Goal: Information Seeking & Learning: Learn about a topic

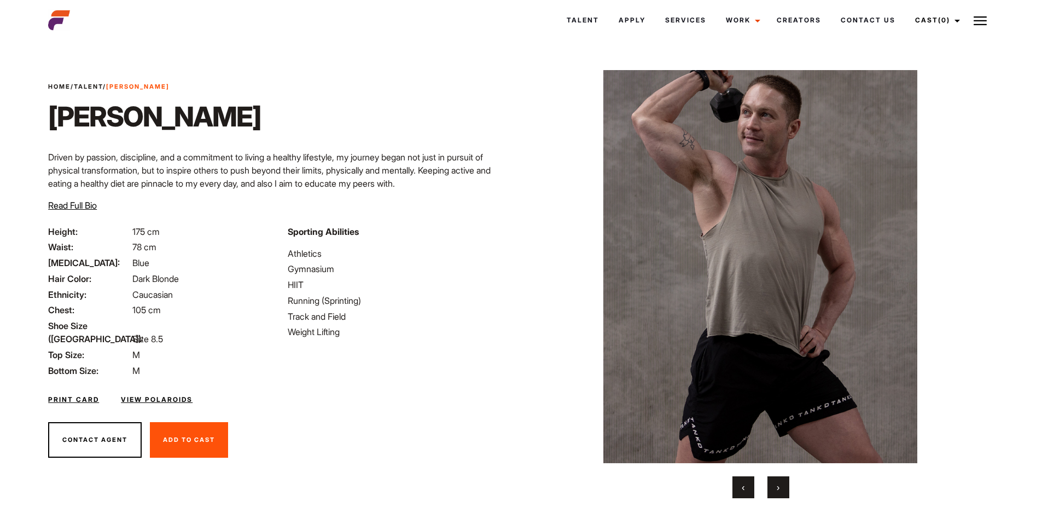
click at [463, 181] on p "Driven by passion, discipline, and a commitment to living a healthy lifestyle, …" at bounding box center [281, 169] width 466 height 39
click at [333, 120] on div "Home / Talent / [PERSON_NAME] T [PERSON_NAME] T Driven by passion, discipline, …" at bounding box center [281, 153] width 479 height 143
click at [332, 118] on div "Home / Talent / [PERSON_NAME] T [PERSON_NAME] T Driven by passion, discipline, …" at bounding box center [281, 153] width 479 height 143
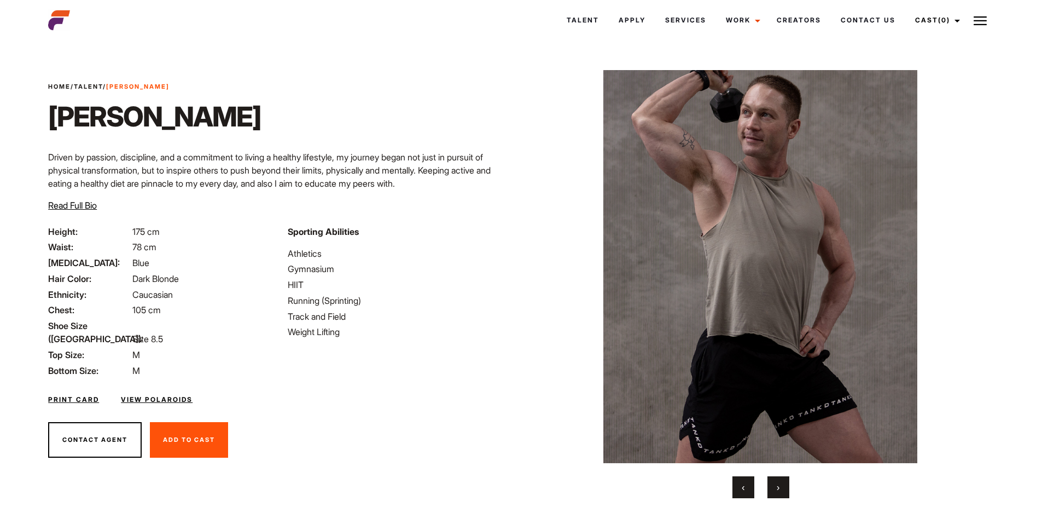
click at [329, 108] on div "Home / Talent / [PERSON_NAME] T [PERSON_NAME] T Driven by passion, discipline, …" at bounding box center [281, 153] width 479 height 143
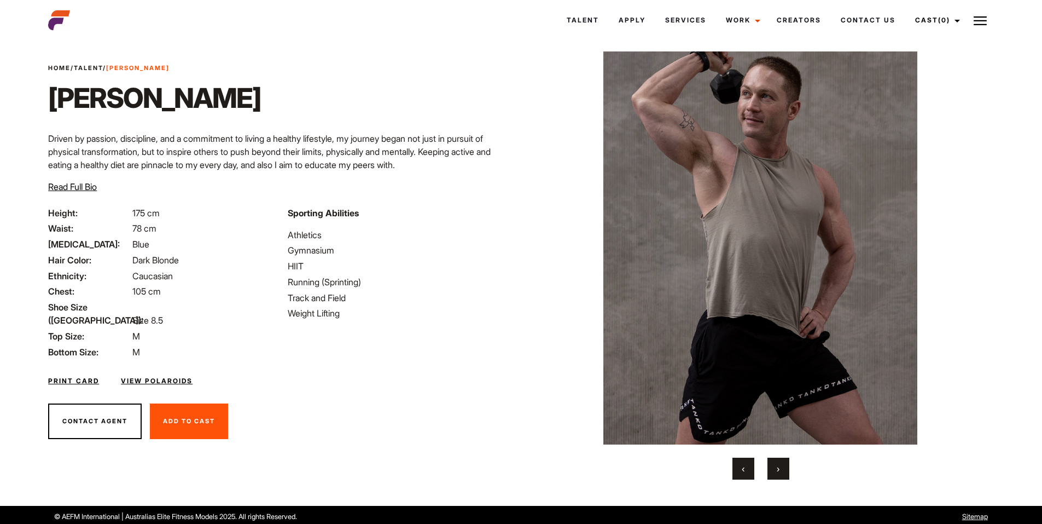
scroll to position [22, 0]
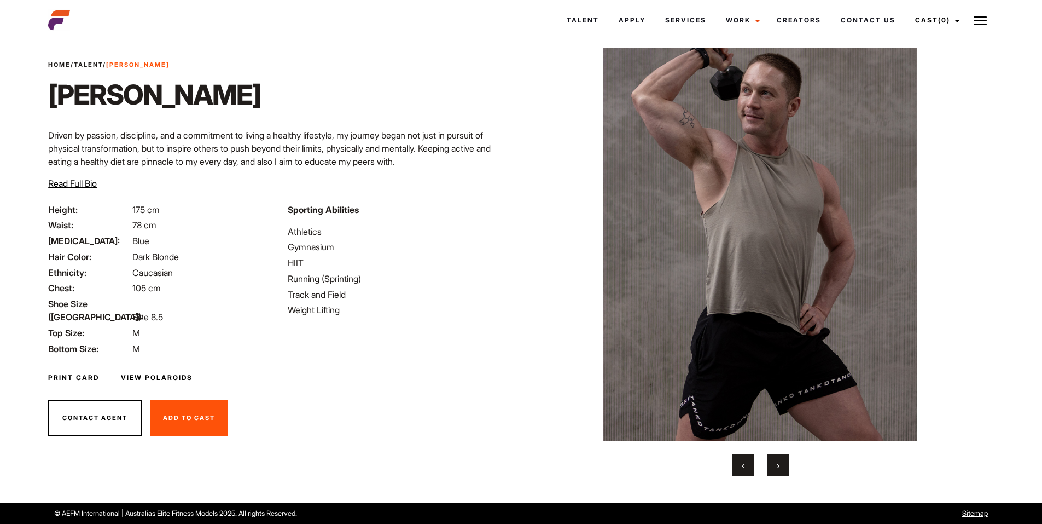
click at [184, 373] on link "View Polaroids" at bounding box center [157, 378] width 72 height 10
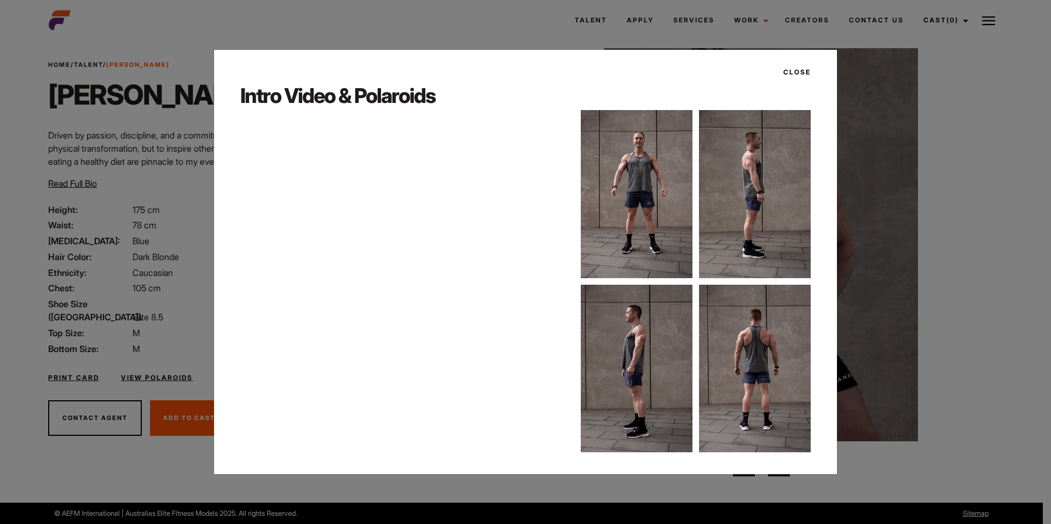
click at [54, 159] on div "Close Intro Video & Polaroids" at bounding box center [525, 262] width 1051 height 524
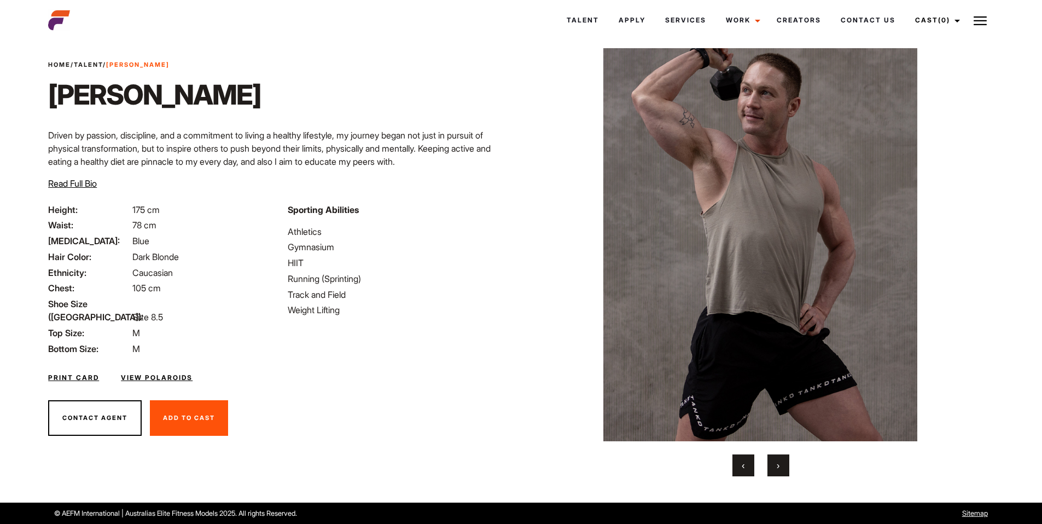
click at [786, 461] on button "›" at bounding box center [779, 465] width 22 height 22
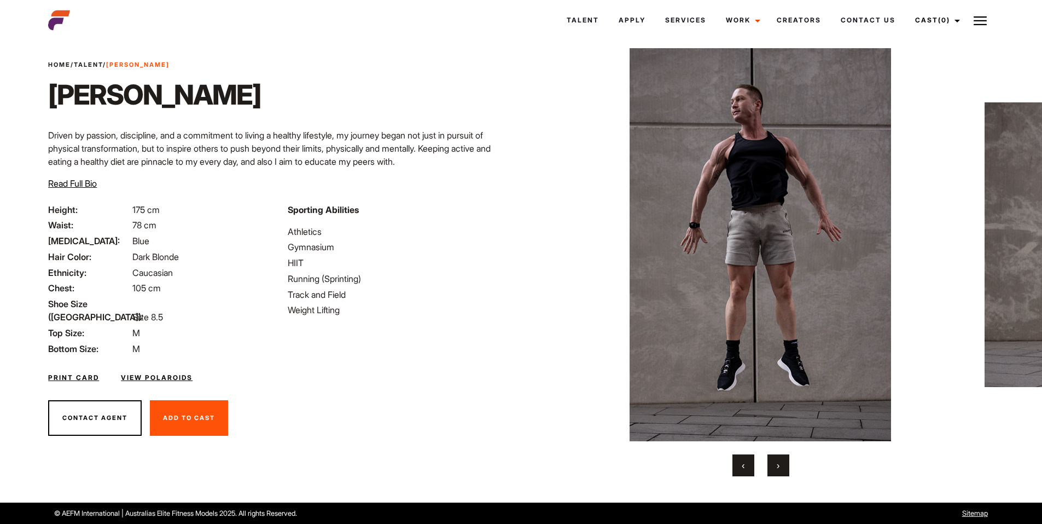
click at [786, 461] on button "›" at bounding box center [779, 465] width 22 height 22
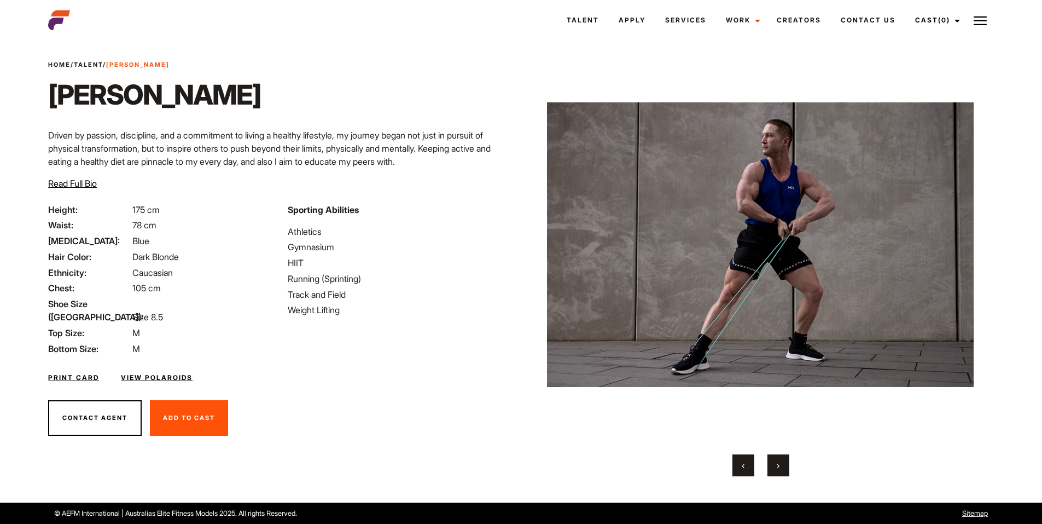
click at [786, 461] on button "›" at bounding box center [779, 465] width 22 height 22
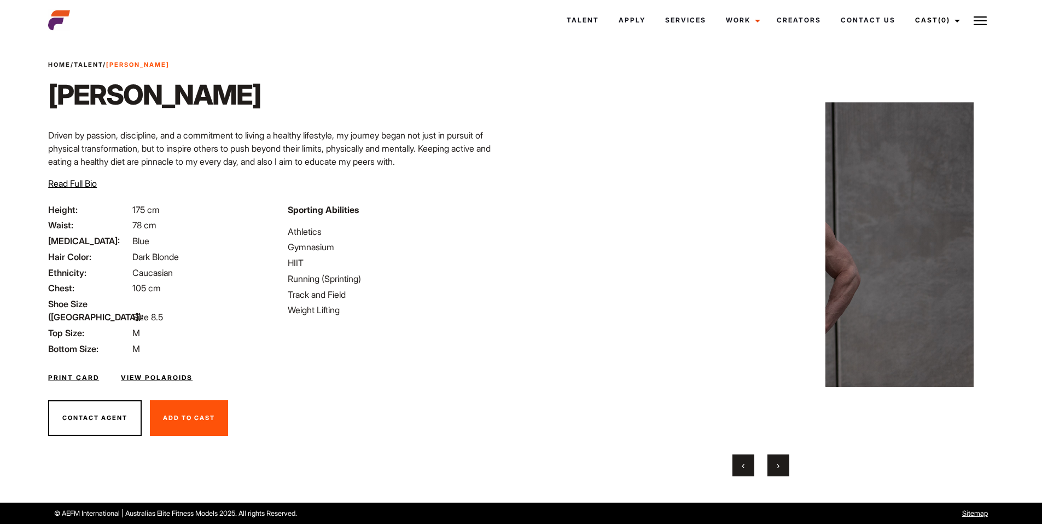
click at [786, 461] on button "›" at bounding box center [779, 465] width 22 height 22
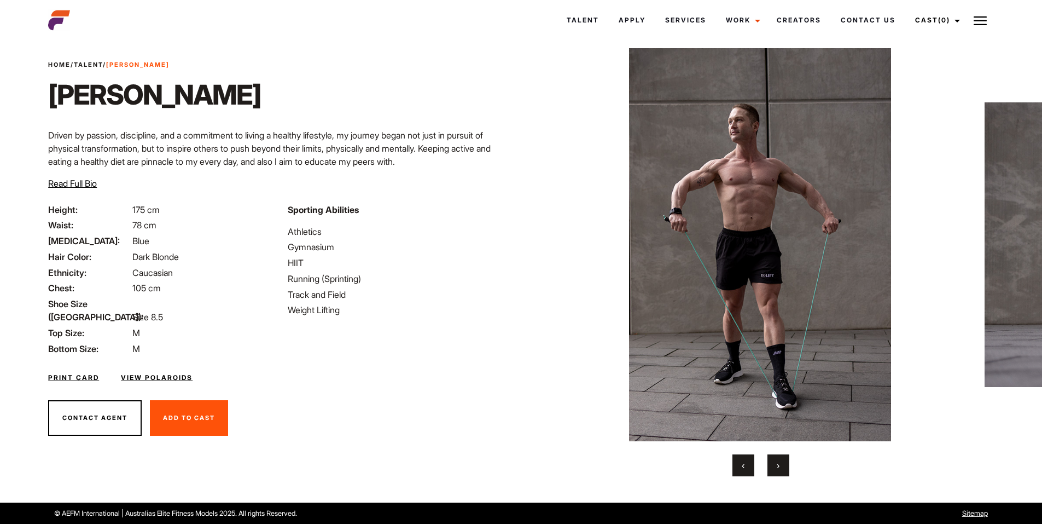
click at [786, 461] on button "›" at bounding box center [779, 465] width 22 height 22
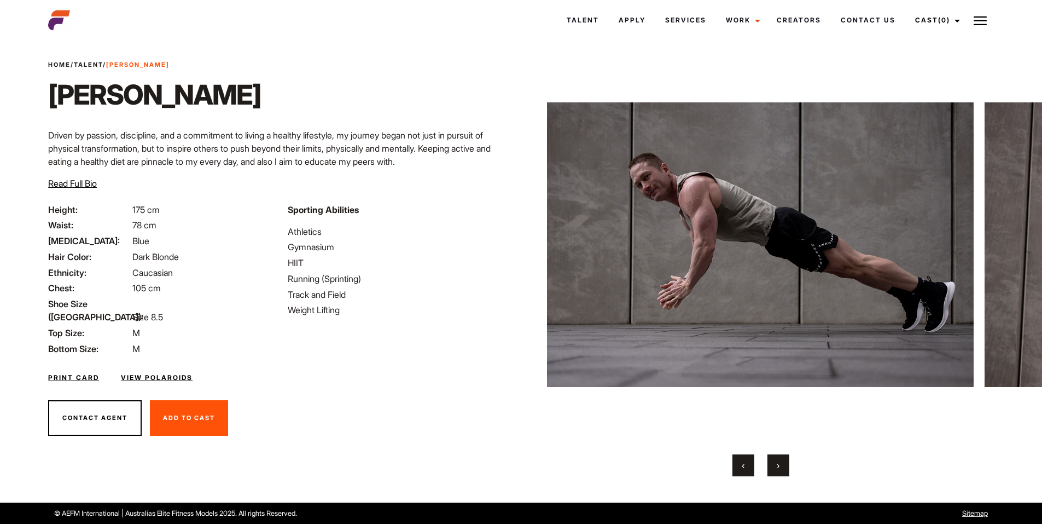
click at [749, 463] on button "‹" at bounding box center [744, 465] width 22 height 22
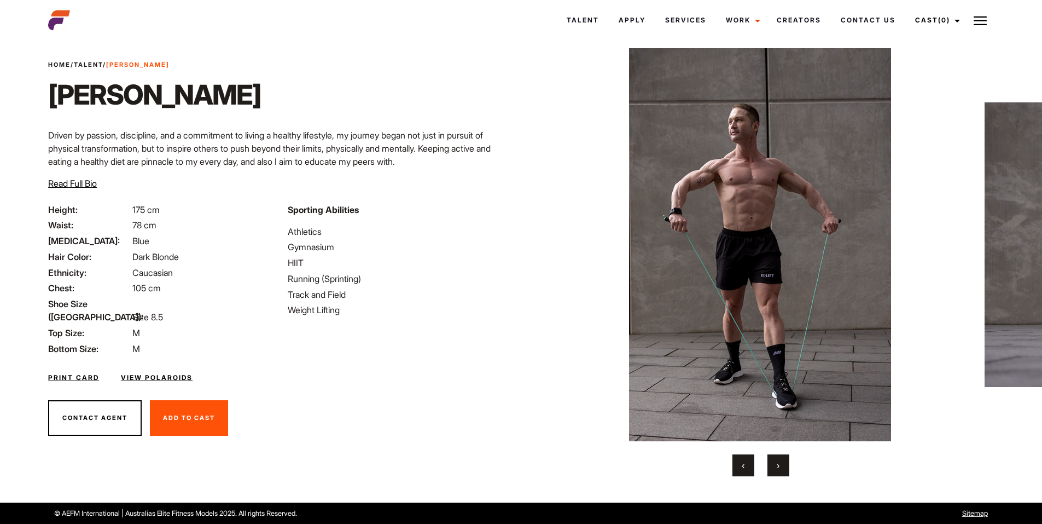
click at [773, 463] on button "›" at bounding box center [779, 465] width 22 height 22
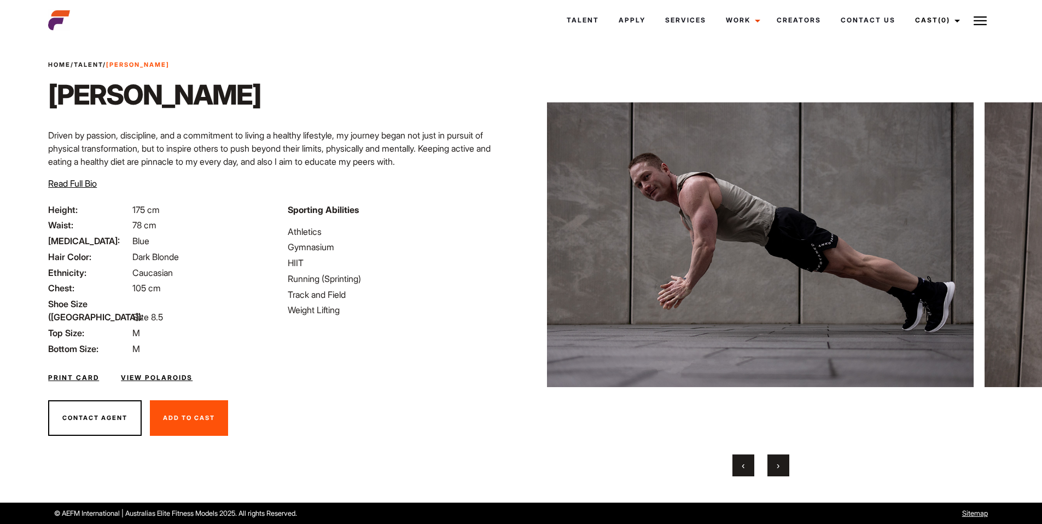
click at [773, 463] on button "›" at bounding box center [779, 465] width 22 height 22
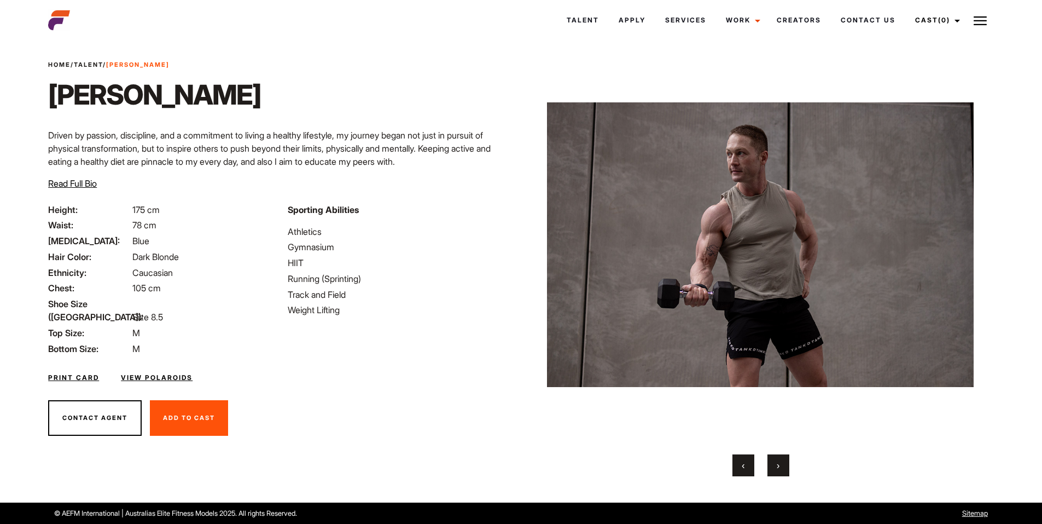
click at [773, 463] on button "›" at bounding box center [779, 465] width 22 height 22
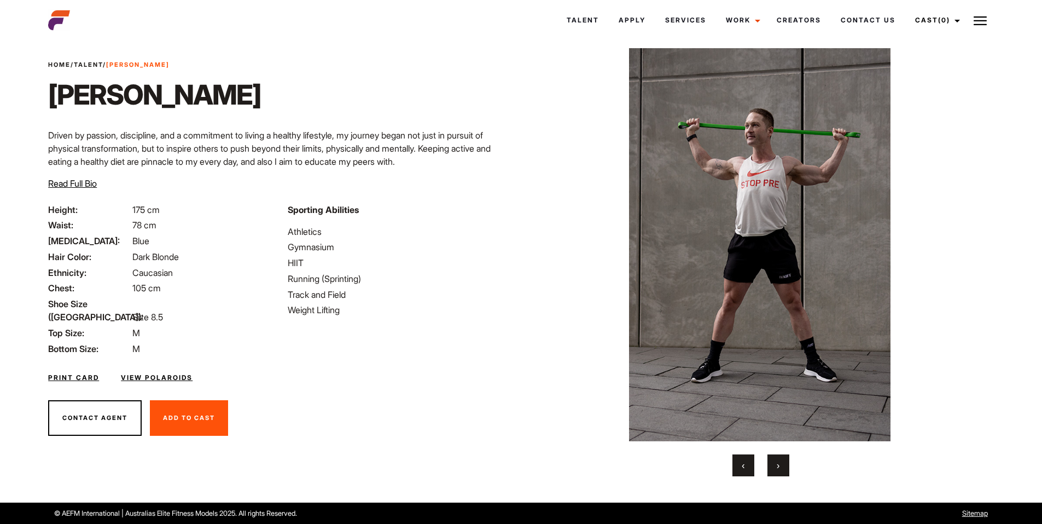
click at [773, 463] on button "›" at bounding box center [779, 465] width 22 height 22
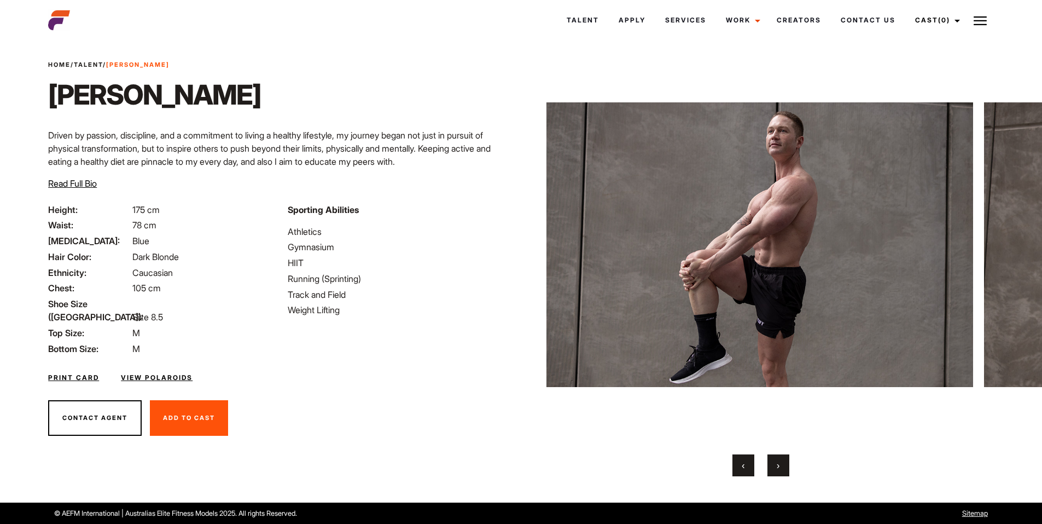
click at [773, 463] on button "›" at bounding box center [779, 465] width 22 height 22
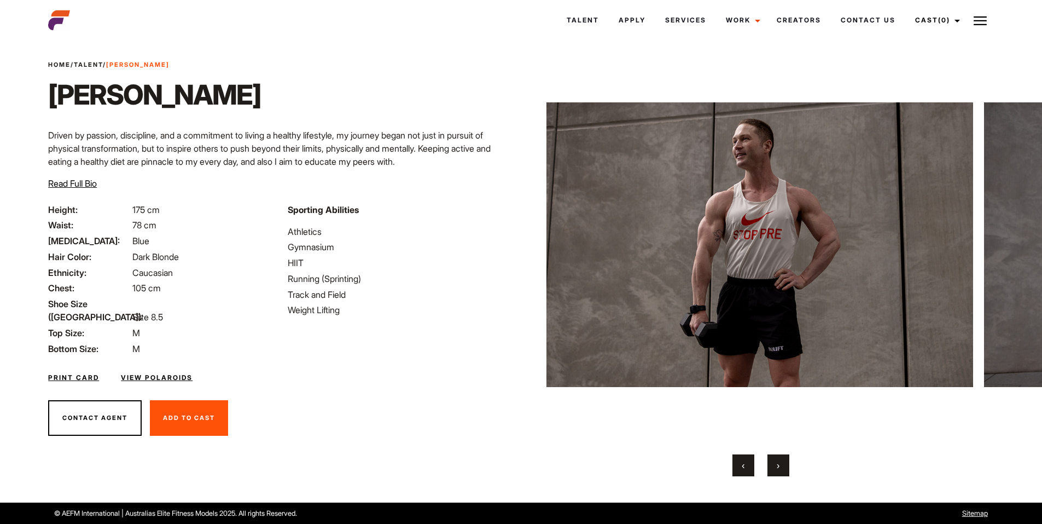
click at [773, 463] on button "›" at bounding box center [779, 465] width 22 height 22
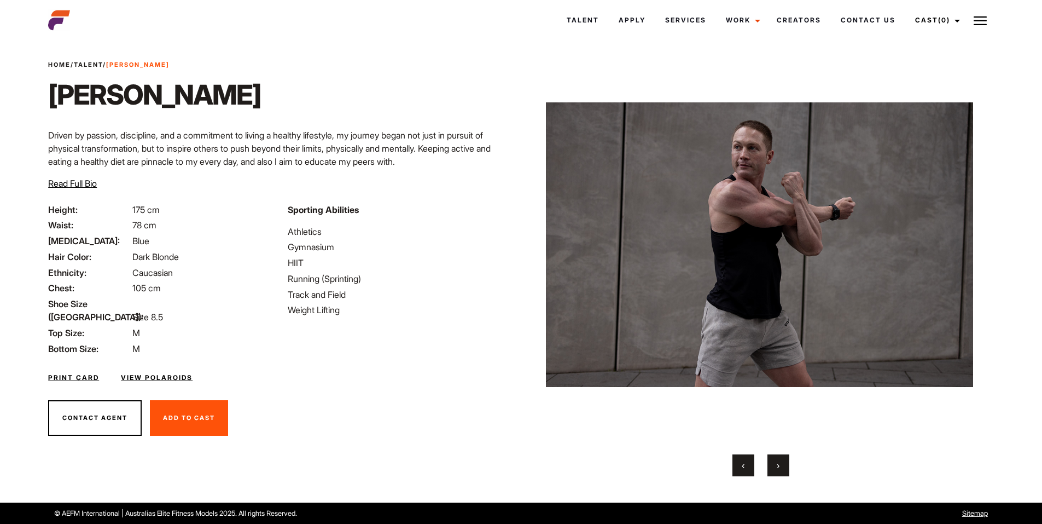
click at [773, 463] on button "›" at bounding box center [779, 465] width 22 height 22
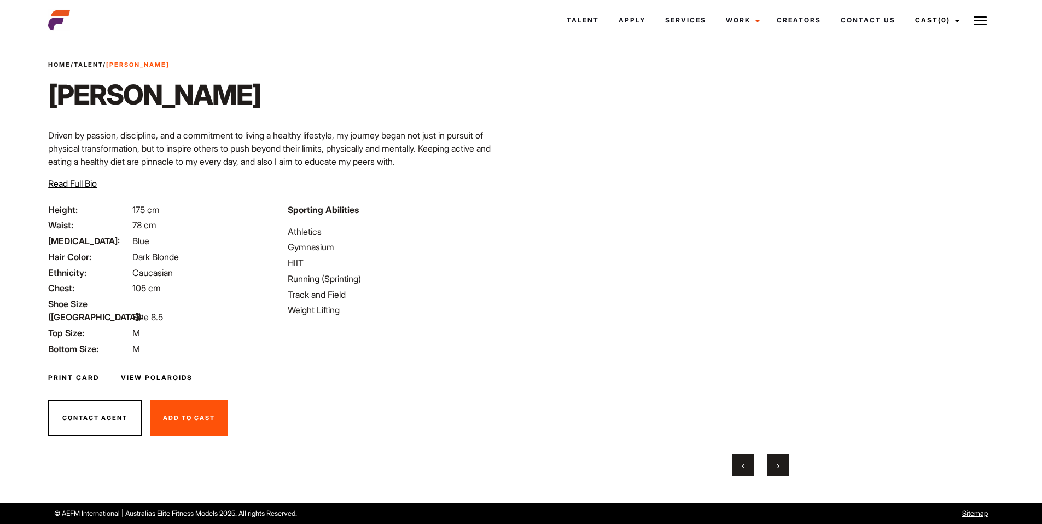
click at [86, 182] on span "Read Full Bio" at bounding box center [72, 183] width 49 height 11
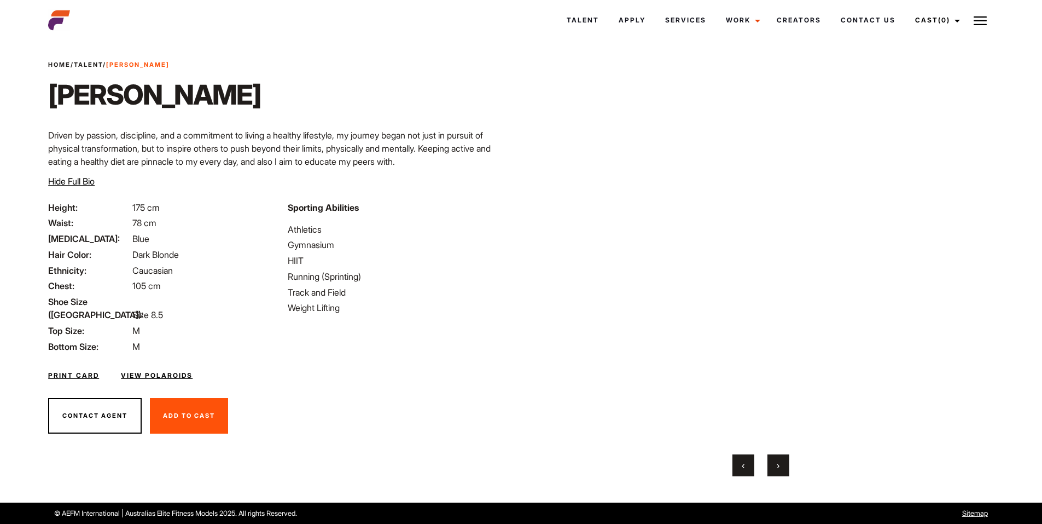
click at [63, 183] on span "Hide Full Bio" at bounding box center [71, 181] width 47 height 11
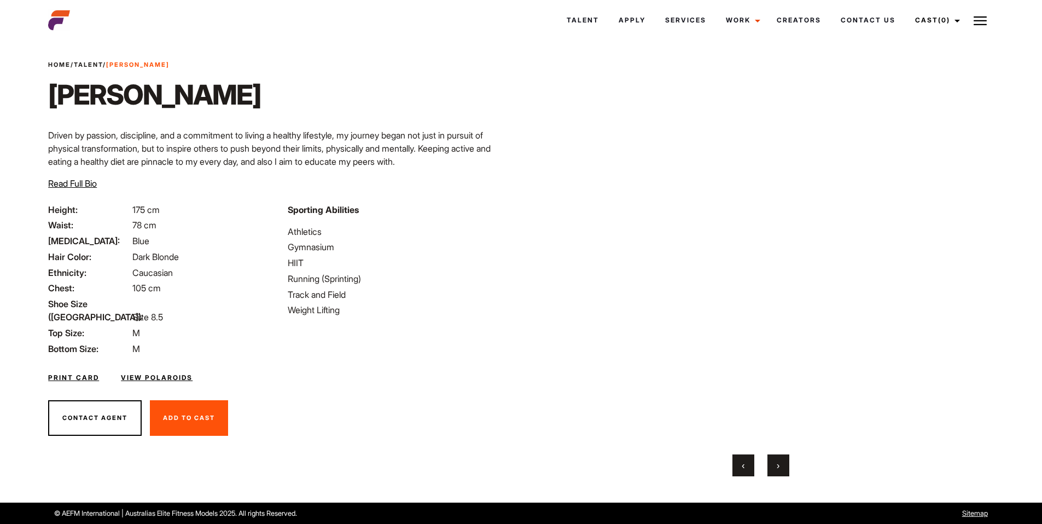
click at [778, 464] on span "›" at bounding box center [778, 465] width 3 height 11
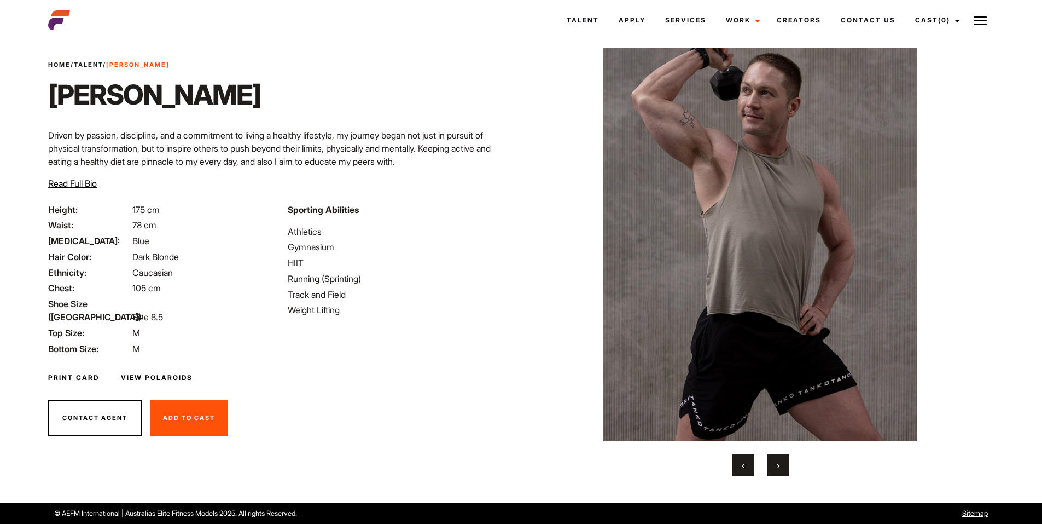
click at [778, 464] on span "›" at bounding box center [778, 465] width 3 height 11
